Goal: Task Accomplishment & Management: Manage account settings

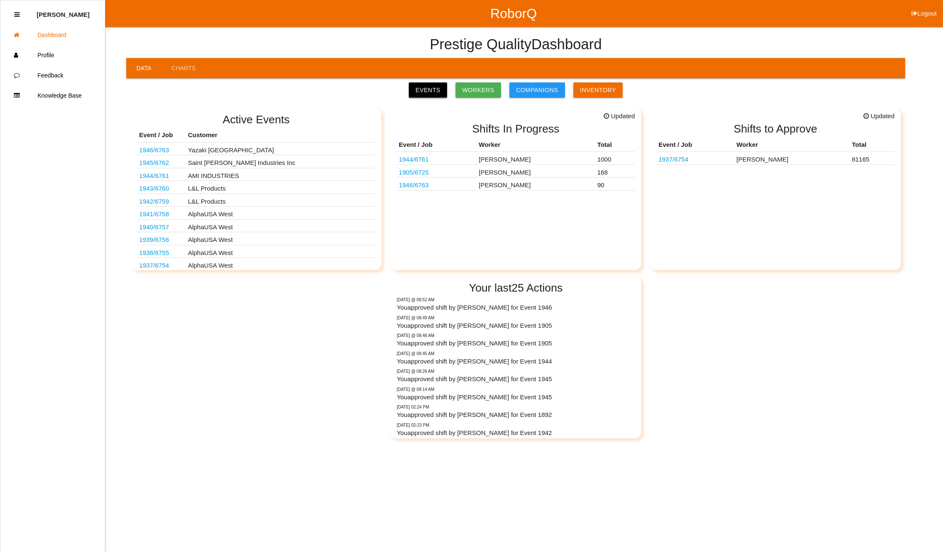
click at [433, 90] on link "Events" at bounding box center [428, 90] width 38 height 15
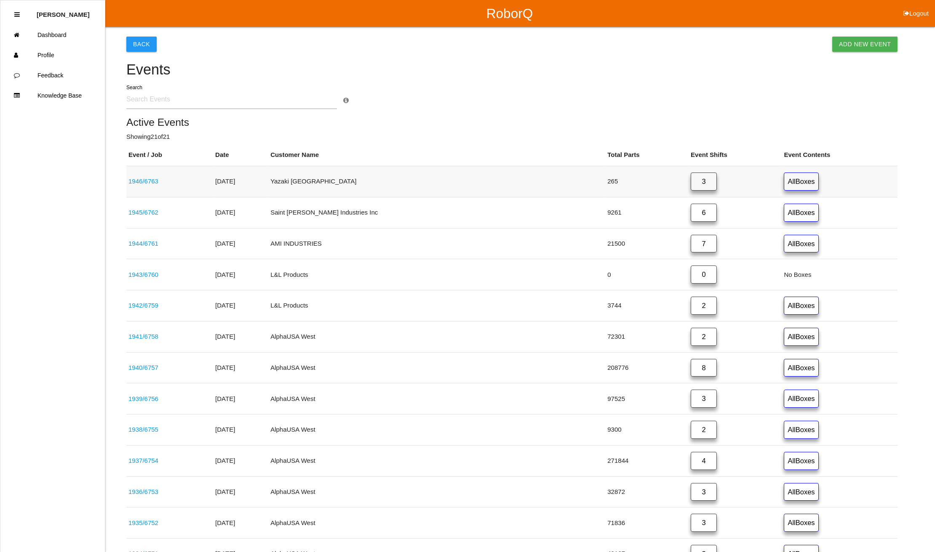
click at [690, 181] on link "3" at bounding box center [703, 182] width 26 height 18
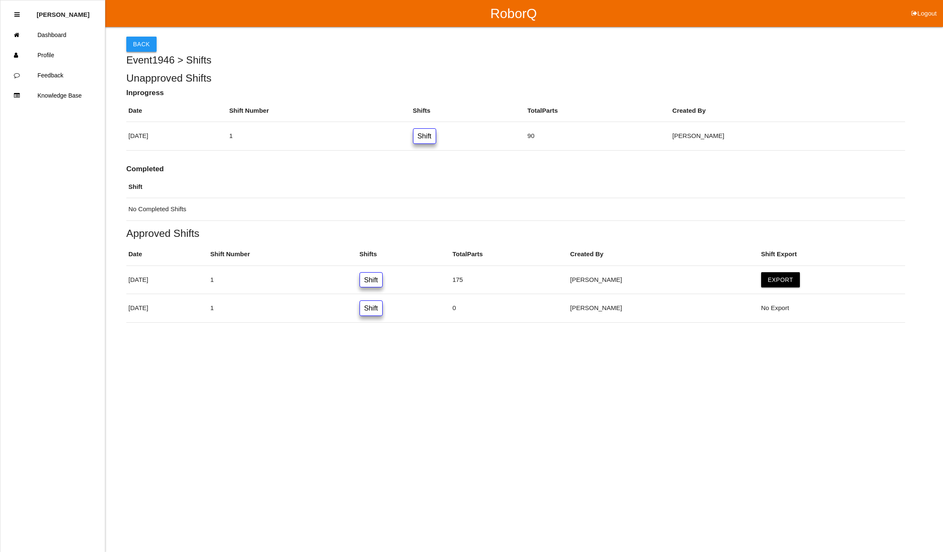
click at [142, 41] on button "Back" at bounding box center [141, 44] width 30 height 15
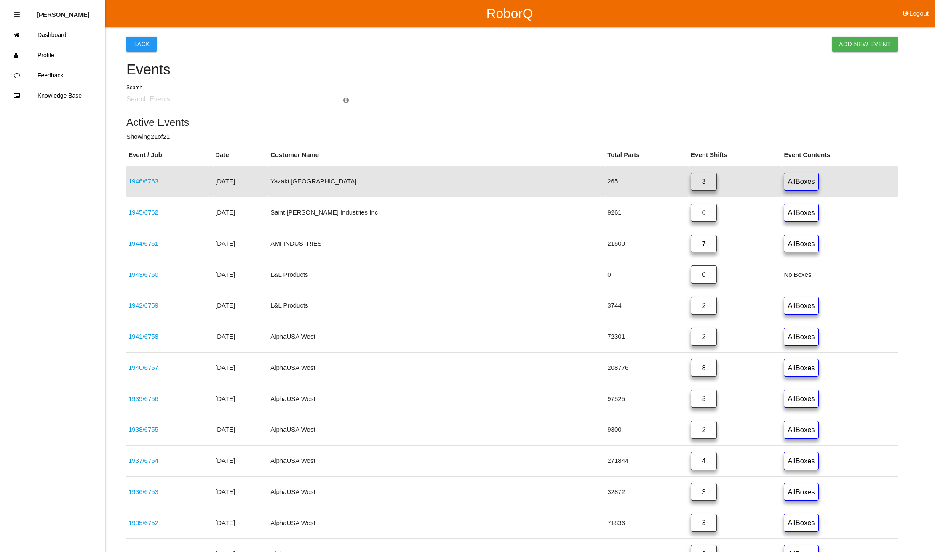
click at [690, 243] on link "7" at bounding box center [703, 244] width 26 height 18
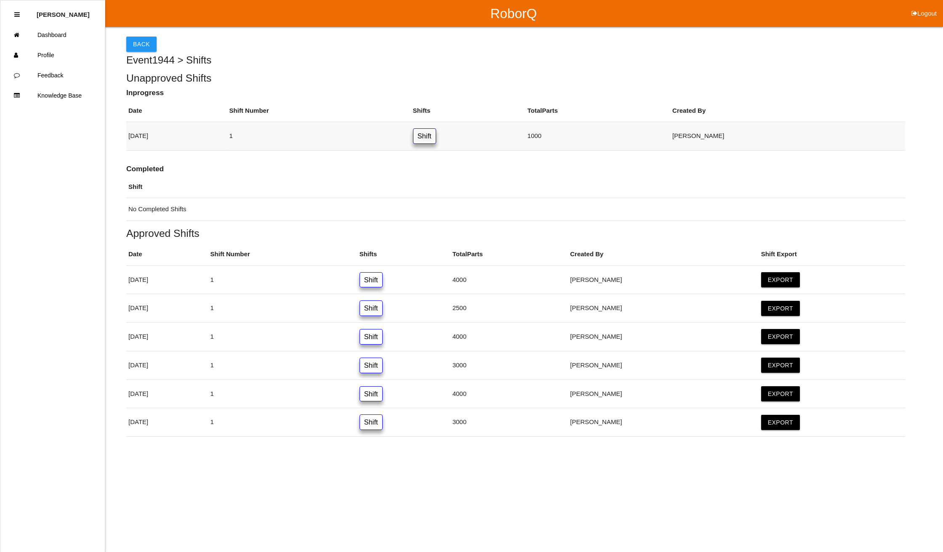
click at [436, 138] on link "Shift" at bounding box center [424, 136] width 23 height 16
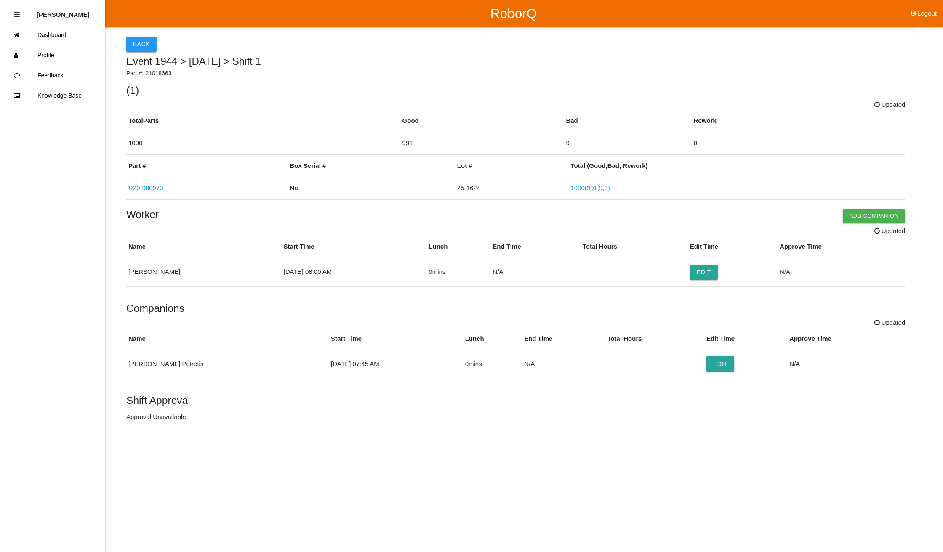
click at [135, 40] on button "Back" at bounding box center [141, 44] width 30 height 15
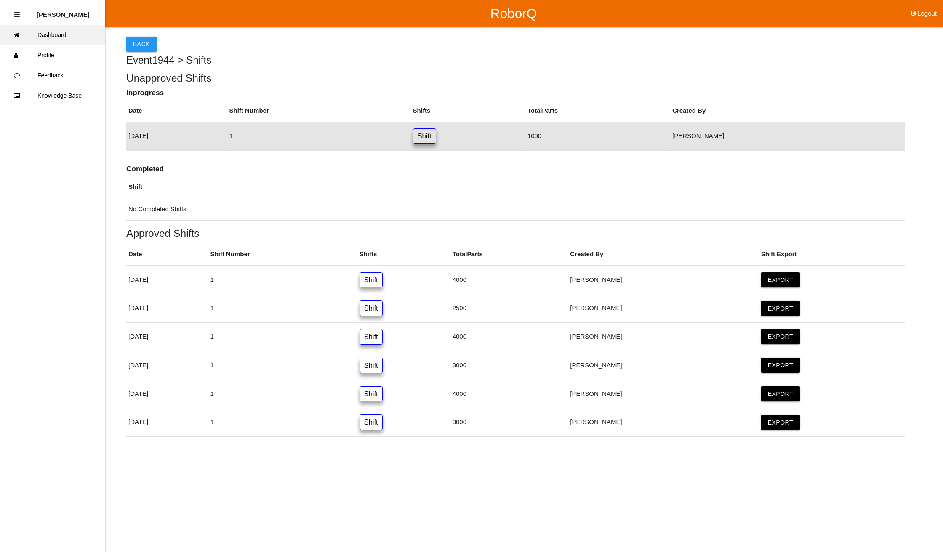
click at [59, 32] on link "Dashboard" at bounding box center [52, 35] width 104 height 20
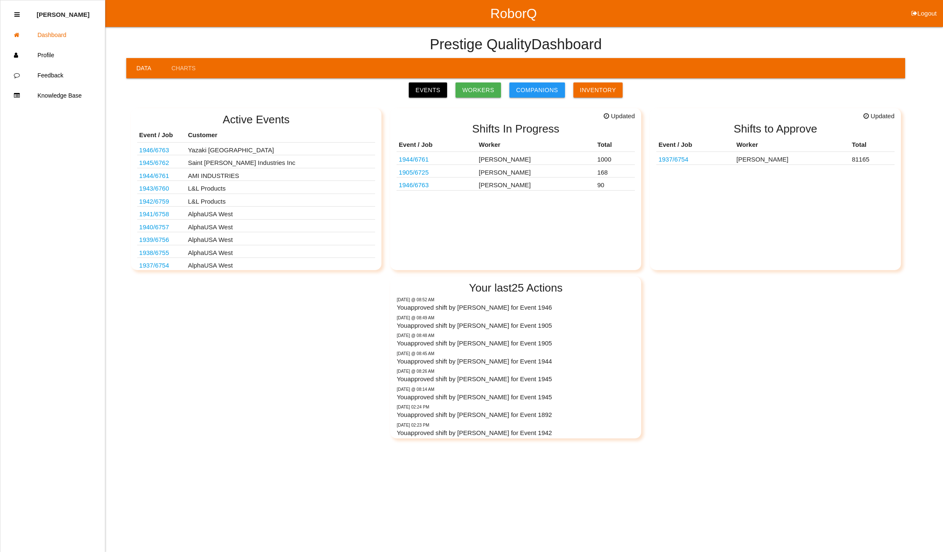
click at [152, 176] on link "1944 / 6761" at bounding box center [154, 175] width 30 height 7
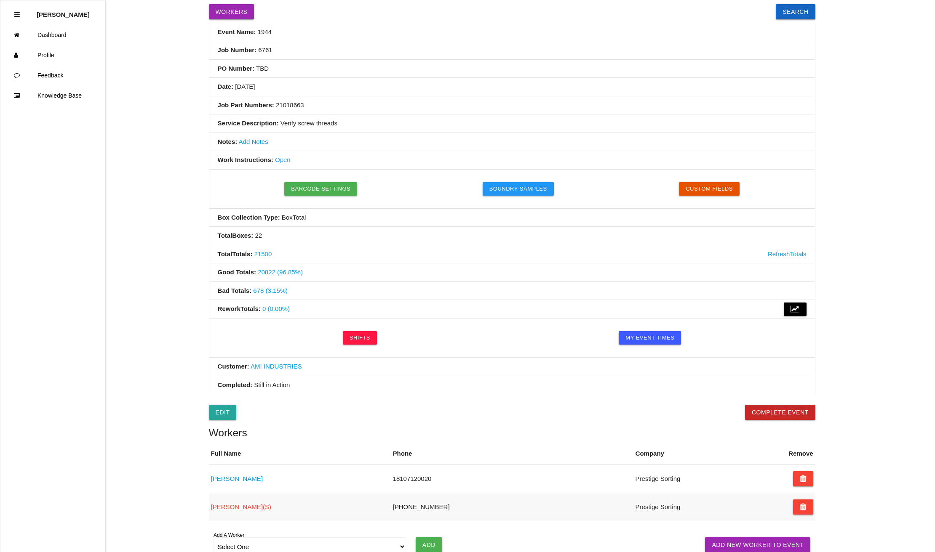
scroll to position [156, 0]
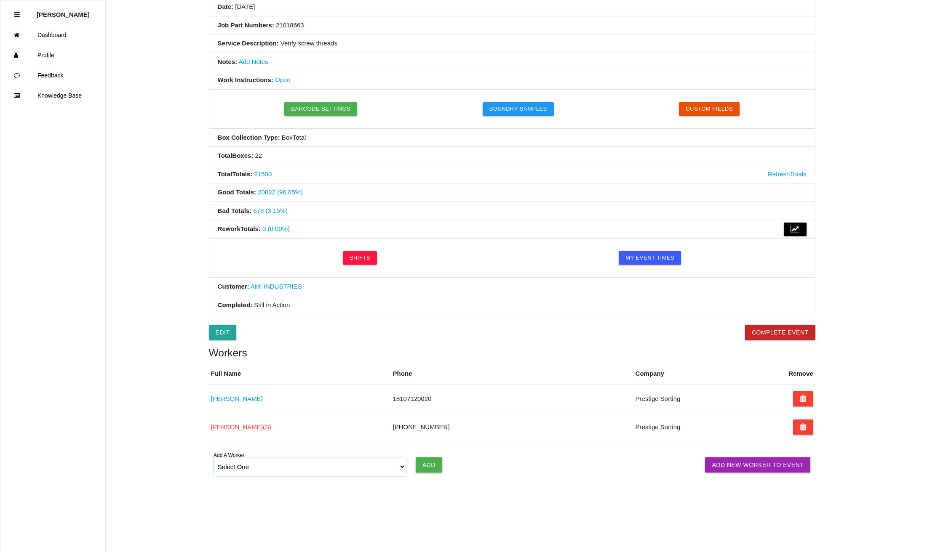
click at [398, 467] on select "Select One [PERSON_NAME] [PERSON_NAME] [PERSON_NAME] [PERSON_NAME] [PERSON_NAME…" at bounding box center [309, 467] width 193 height 19
select select "5f77858b1afedb0012ee5ca3"
click at [213, 458] on select "Select One [PERSON_NAME] [PERSON_NAME] [PERSON_NAME] [PERSON_NAME] [PERSON_NAME…" at bounding box center [309, 467] width 193 height 19
click at [429, 467] on input "Add" at bounding box center [428, 465] width 27 height 15
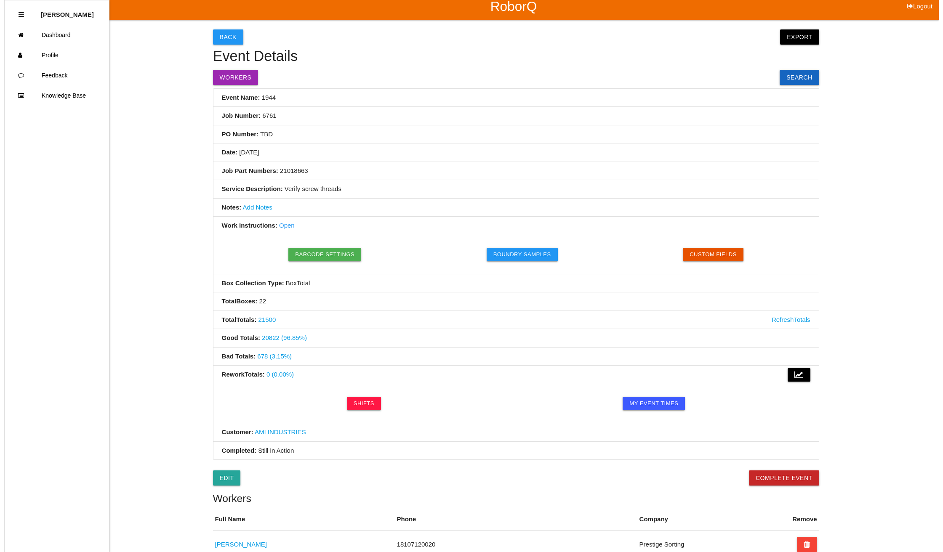
scroll to position [0, 0]
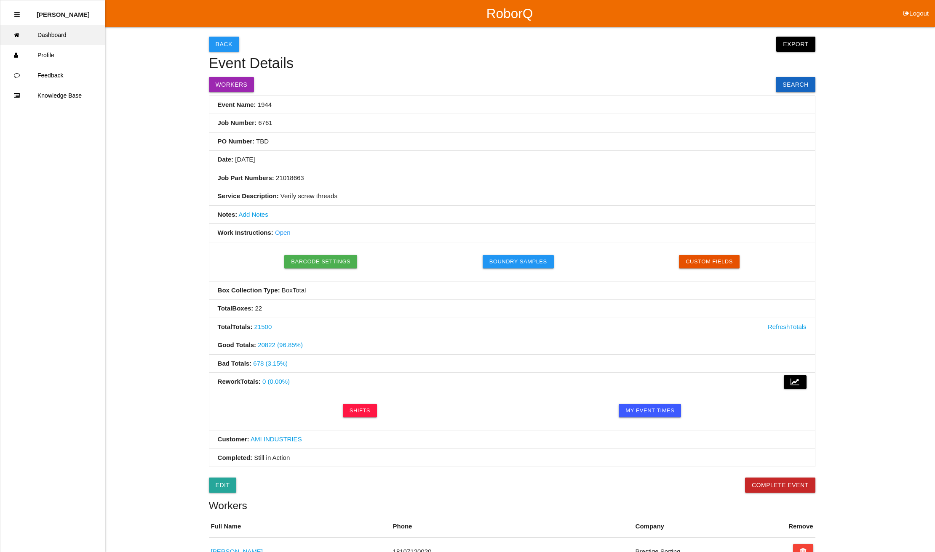
click at [41, 35] on link "Dashboard" at bounding box center [52, 35] width 104 height 20
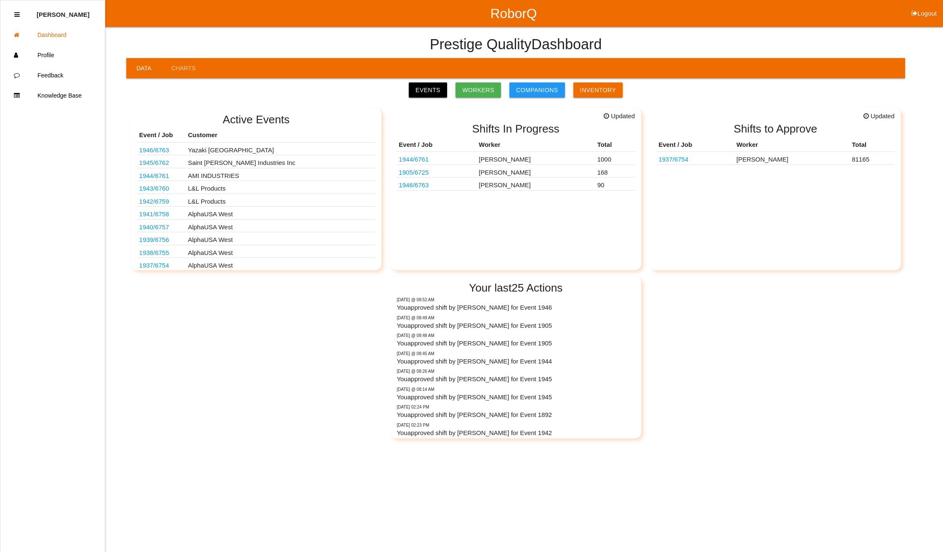
click at [926, 6] on button "Logout" at bounding box center [924, 3] width 38 height 6
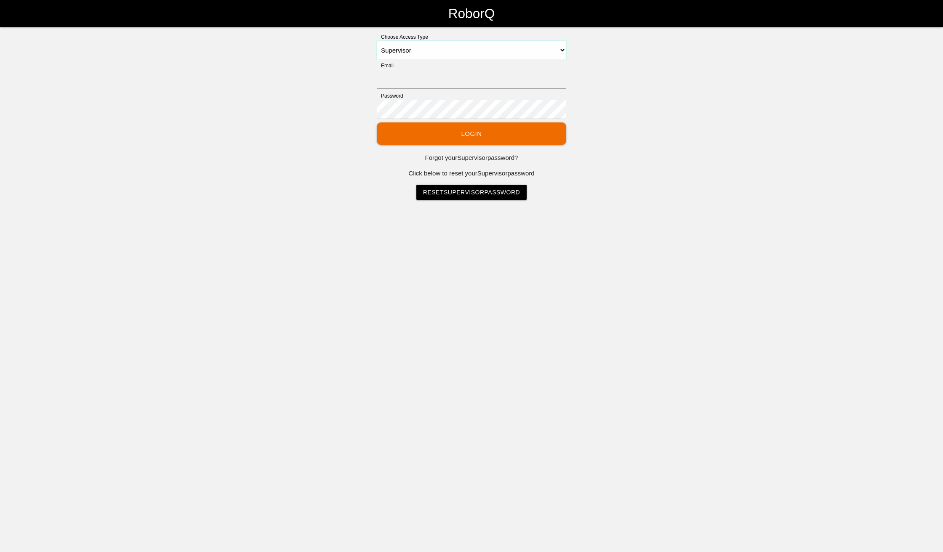
click at [421, 49] on select "Select Access Type Admin Customer Supervisor Worker" at bounding box center [471, 50] width 189 height 19
select select "Worker"
click at [377, 41] on select "Select Access Type Admin Customer Supervisor Worker" at bounding box center [471, 50] width 189 height 19
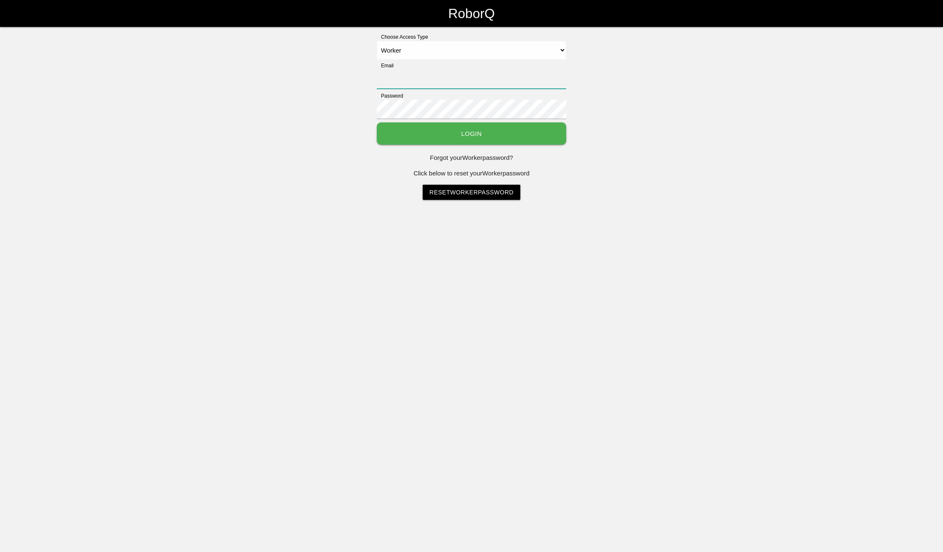
click at [416, 83] on input "Email" at bounding box center [471, 78] width 189 height 19
type input "[EMAIL_ADDRESS][DOMAIN_NAME]"
click at [540, 80] on input "[EMAIL_ADDRESS][DOMAIN_NAME]" at bounding box center [471, 78] width 189 height 19
drag, startPoint x: 541, startPoint y: 77, endPoint x: 0, endPoint y: 3, distance: 546.5
click at [0, 9] on body "RoborQ Choose Access Type Select Access Type Admin Customer Supervisor Worker E…" at bounding box center [471, 100] width 943 height 200
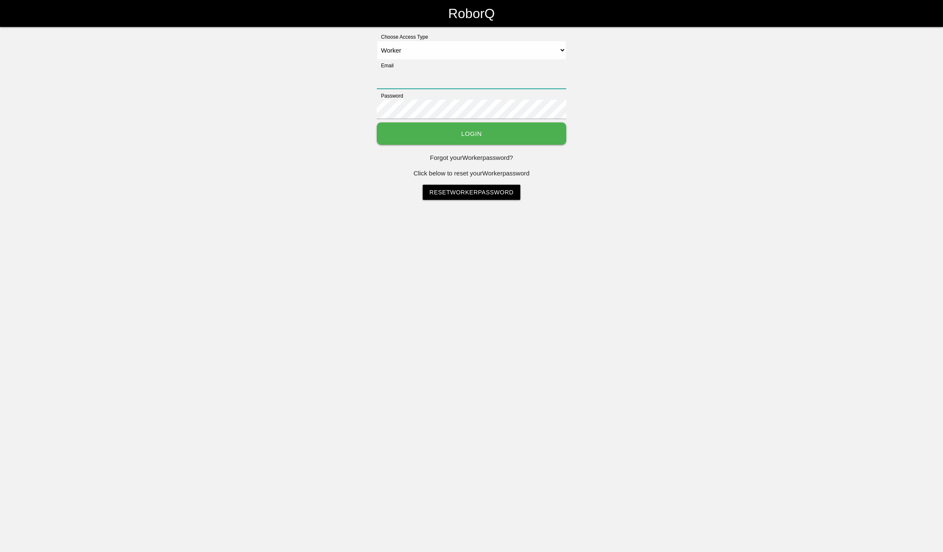
click at [423, 77] on input "Email" at bounding box center [471, 78] width 189 height 19
type input "[EMAIL_ADDRESS][DOMAIN_NAME]"
click at [485, 128] on button "Login" at bounding box center [471, 133] width 189 height 22
